Goal: Task Accomplishment & Management: Use online tool/utility

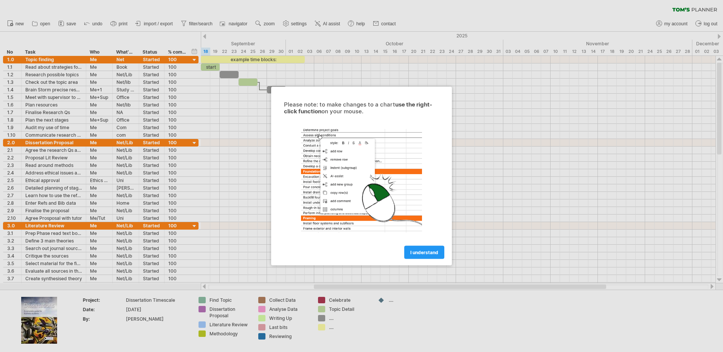
click at [246, 137] on div at bounding box center [361, 176] width 723 height 352
click at [416, 254] on span "I understand" at bounding box center [424, 253] width 28 height 6
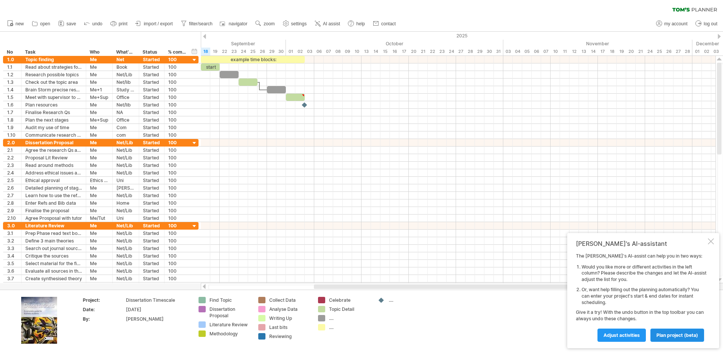
click at [663, 334] on span "plan project (beta)" at bounding box center [678, 336] width 42 height 6
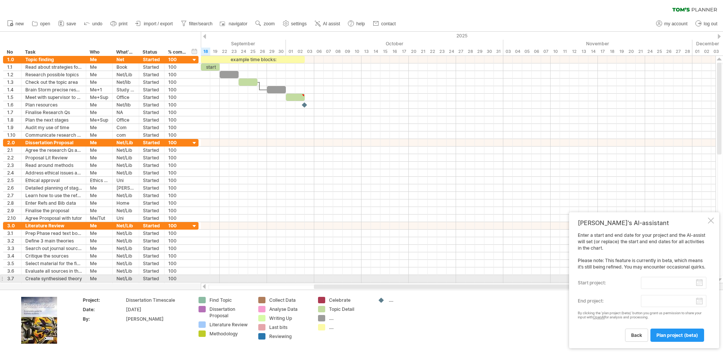
click at [684, 281] on input "start project:" at bounding box center [673, 283] width 65 height 12
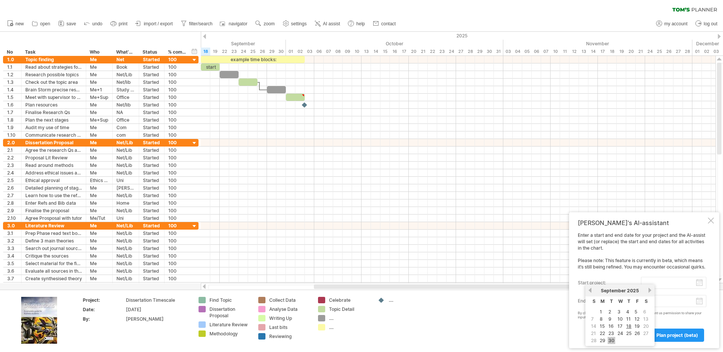
click at [611, 340] on link "30" at bounding box center [612, 340] width 8 height 7
type input "********"
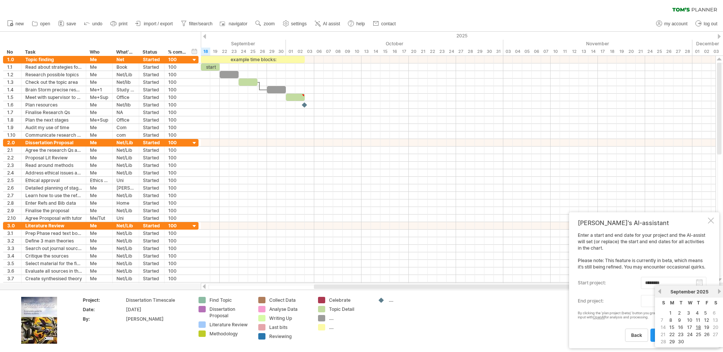
click at [698, 302] on body "progress(100%) Trying to reach [DOMAIN_NAME] Connected again... 0% clear filter…" at bounding box center [361, 177] width 723 height 354
click at [657, 291] on div "previous next [DATE]" at bounding box center [689, 292] width 69 height 12
click at [659, 291] on link "previous" at bounding box center [660, 292] width 6 height 6
click at [704, 312] on link "1" at bounding box center [705, 313] width 4 height 7
click at [675, 335] on span "plan project (beta)" at bounding box center [678, 336] width 42 height 6
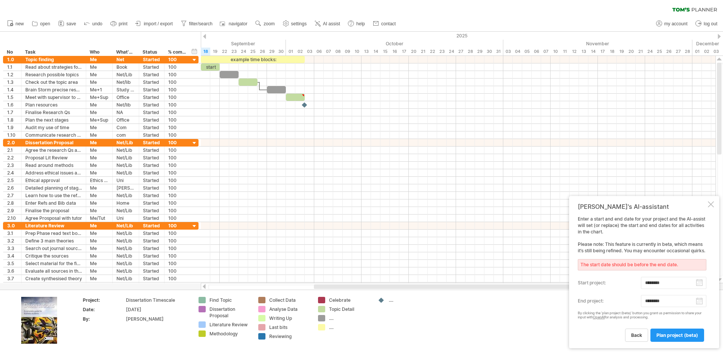
click at [700, 302] on body "progress(100%) Trying to reach [DOMAIN_NAME] Connected again... 0% clear filter…" at bounding box center [361, 177] width 723 height 354
click at [718, 290] on link "next" at bounding box center [720, 292] width 6 height 6
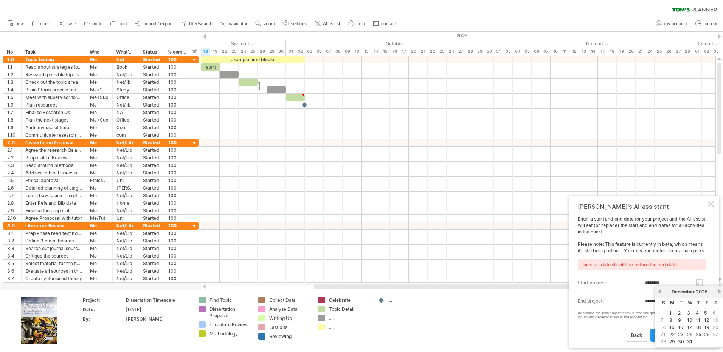
click at [718, 290] on link "next" at bounding box center [720, 292] width 6 height 6
click at [718, 290] on link "next" at bounding box center [719, 292] width 6 height 6
click at [718, 290] on link "next" at bounding box center [720, 292] width 6 height 6
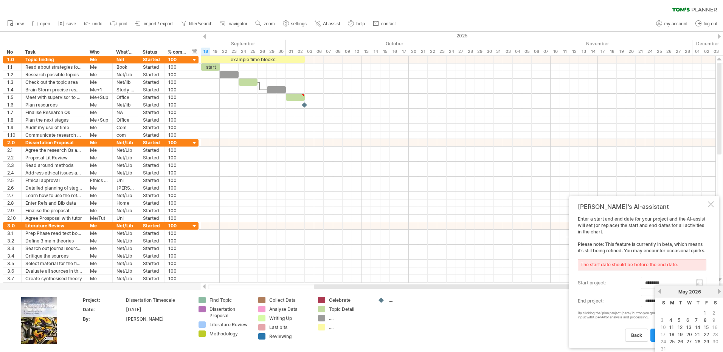
click at [718, 290] on link "next" at bounding box center [720, 292] width 6 height 6
click at [672, 320] on link "3" at bounding box center [671, 320] width 5 height 7
type input "********"
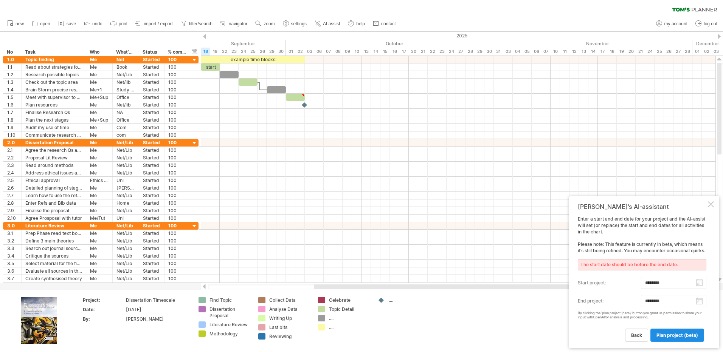
click at [671, 333] on span "plan project (beta)" at bounding box center [678, 336] width 42 height 6
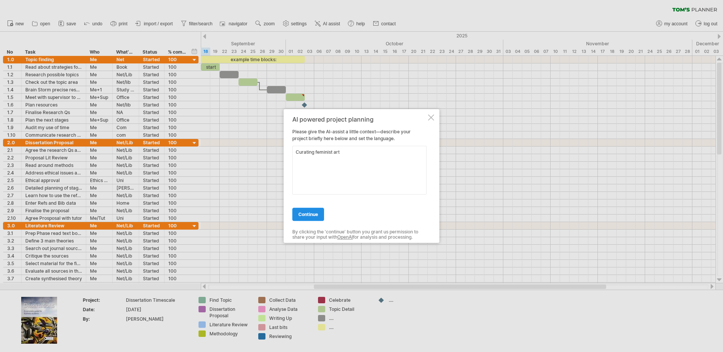
type textarea "Curating feminist art"
click at [300, 213] on span "continue" at bounding box center [308, 215] width 20 height 6
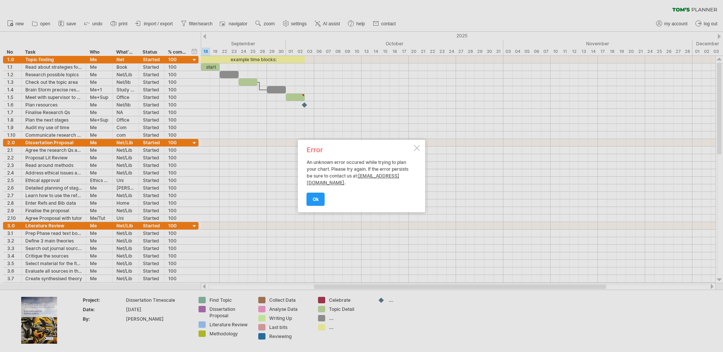
click at [388, 149] on div "Error" at bounding box center [360, 150] width 106 height 7
click at [414, 149] on div at bounding box center [417, 148] width 6 height 6
